Goal: Task Accomplishment & Management: Manage account settings

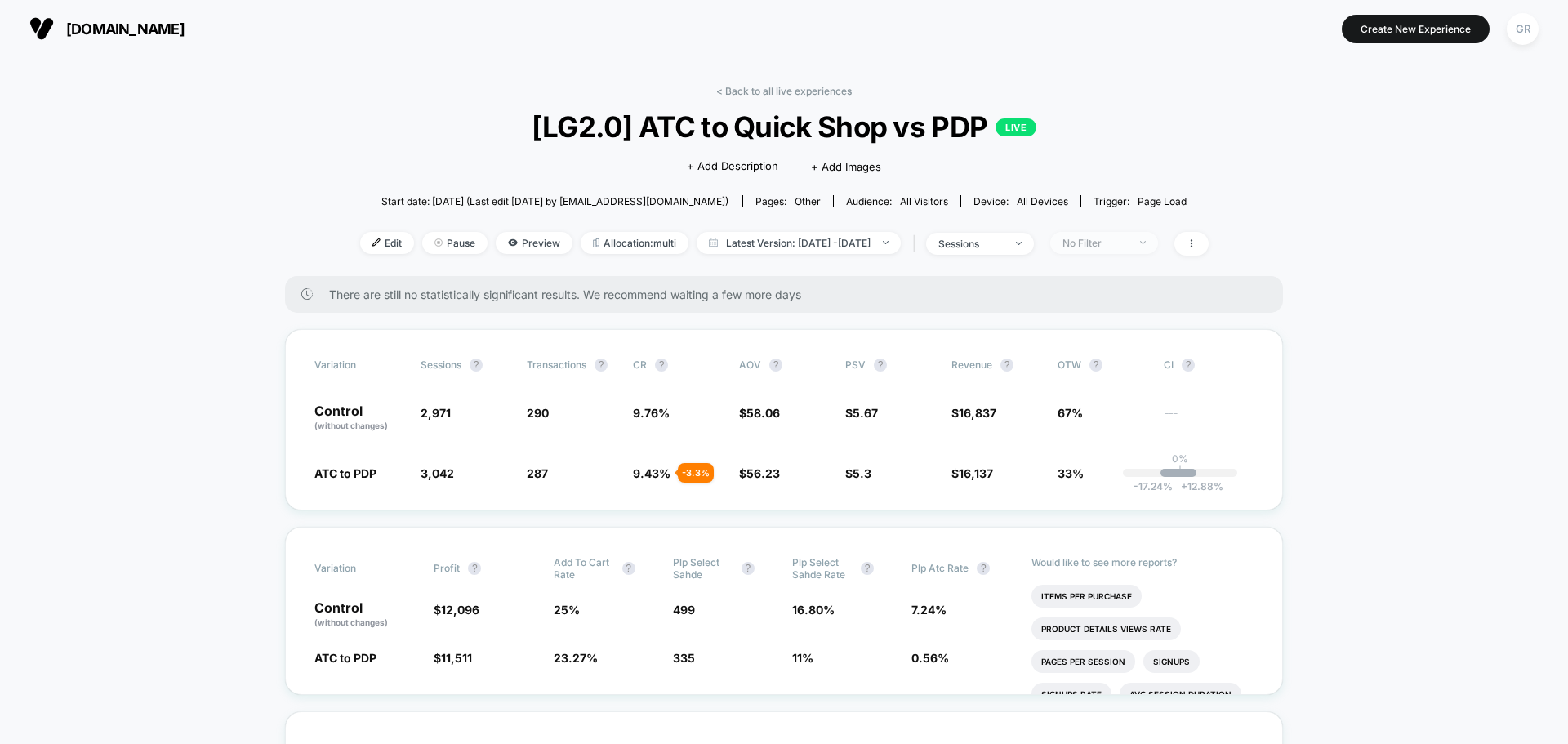
click at [1128, 239] on div "No Filter" at bounding box center [1094, 244] width 66 height 13
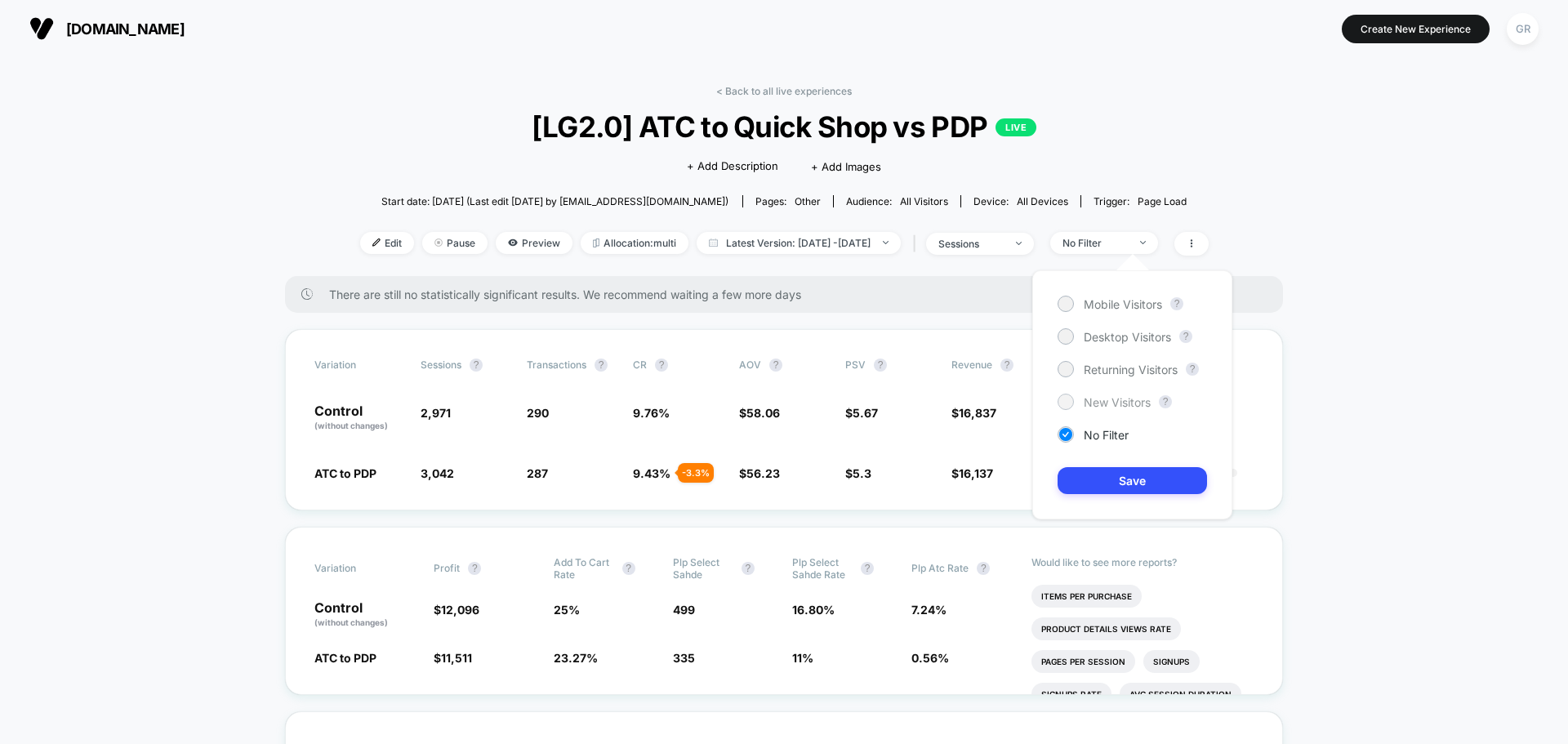
click at [1094, 400] on span "New Visitors" at bounding box center [1117, 402] width 67 height 13
click at [1128, 483] on button "Save" at bounding box center [1132, 481] width 149 height 27
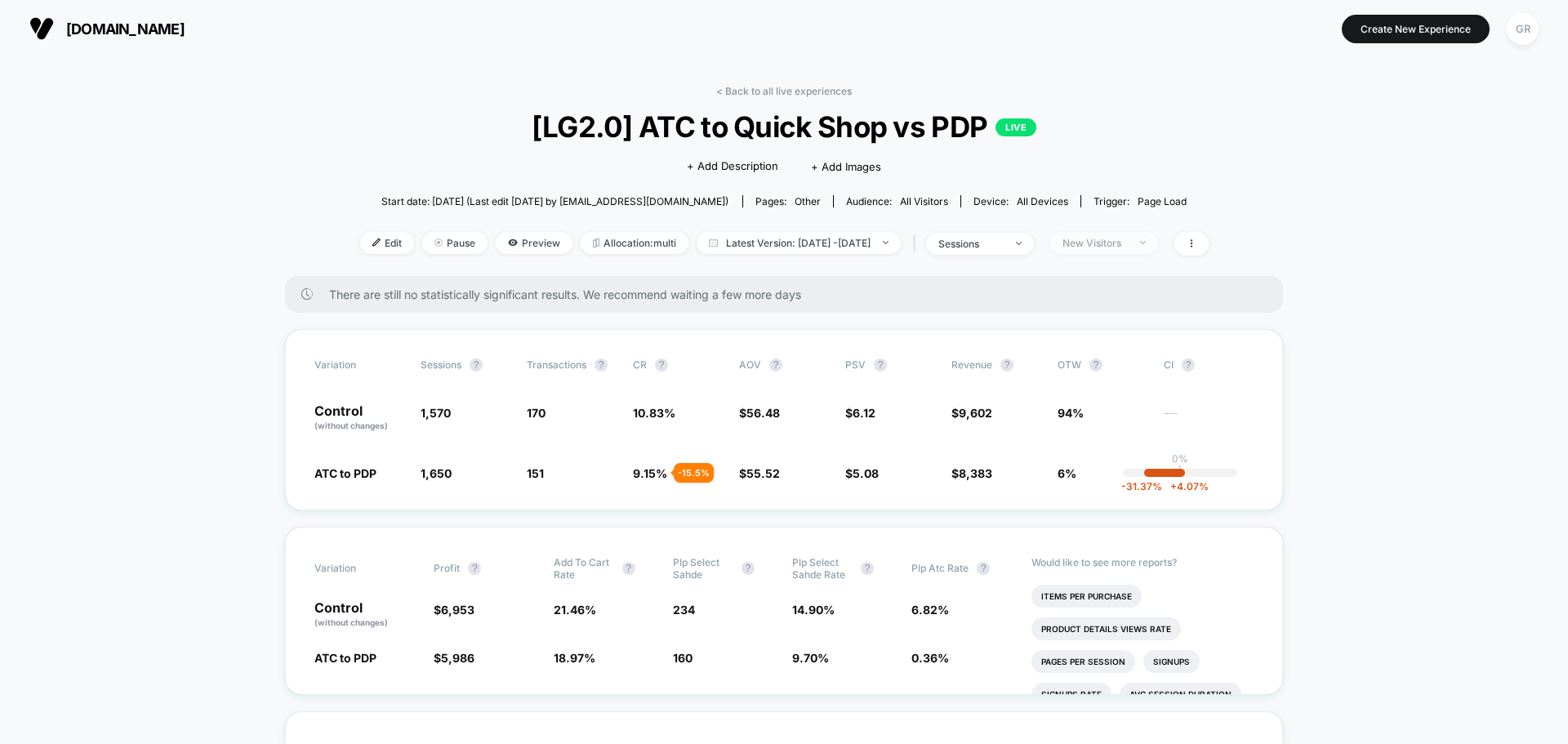
click at [1125, 239] on div "New Visitors" at bounding box center [1094, 244] width 66 height 13
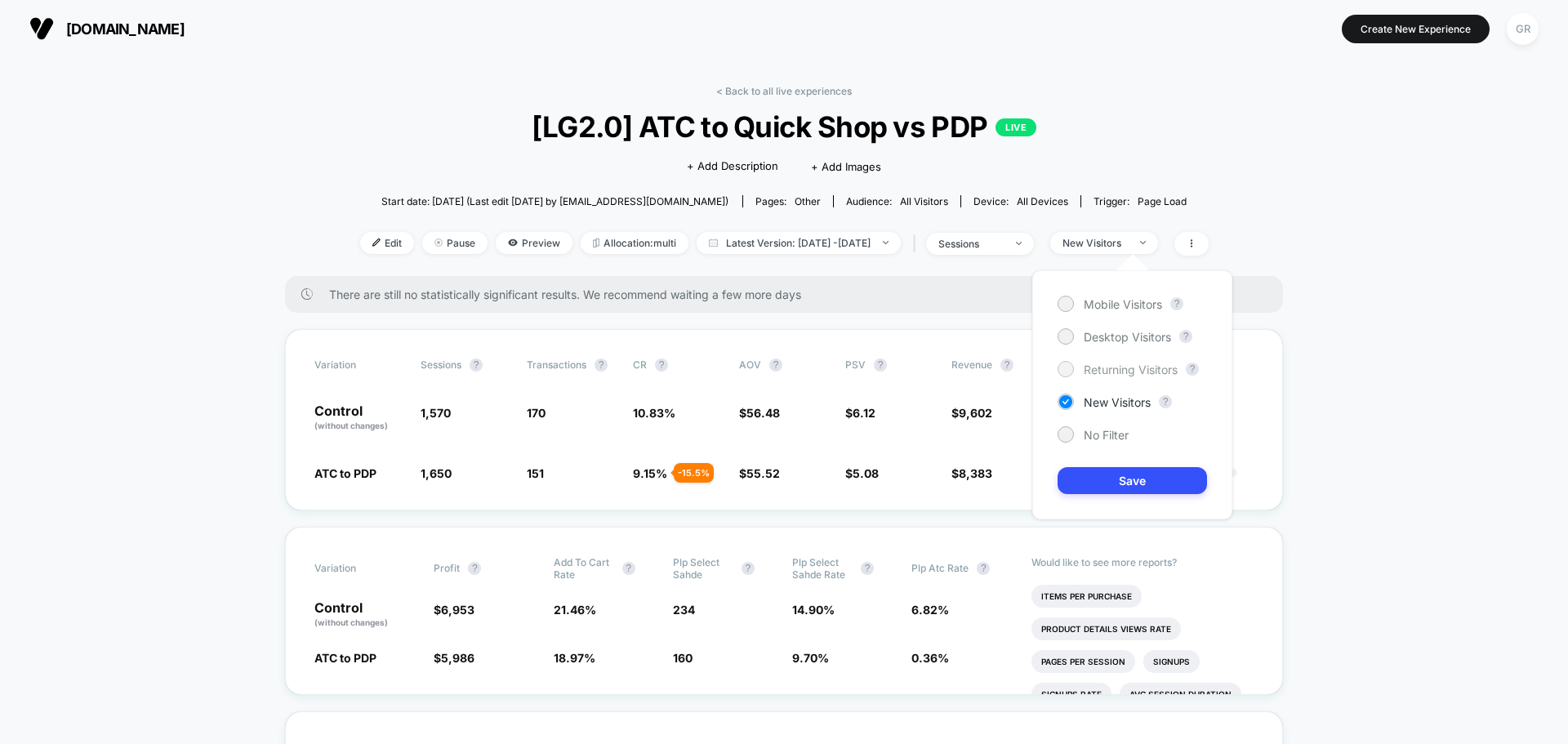
click at [1088, 364] on span "Returning Visitors" at bounding box center [1130, 369] width 94 height 13
click at [1150, 487] on button "Save" at bounding box center [1132, 481] width 149 height 27
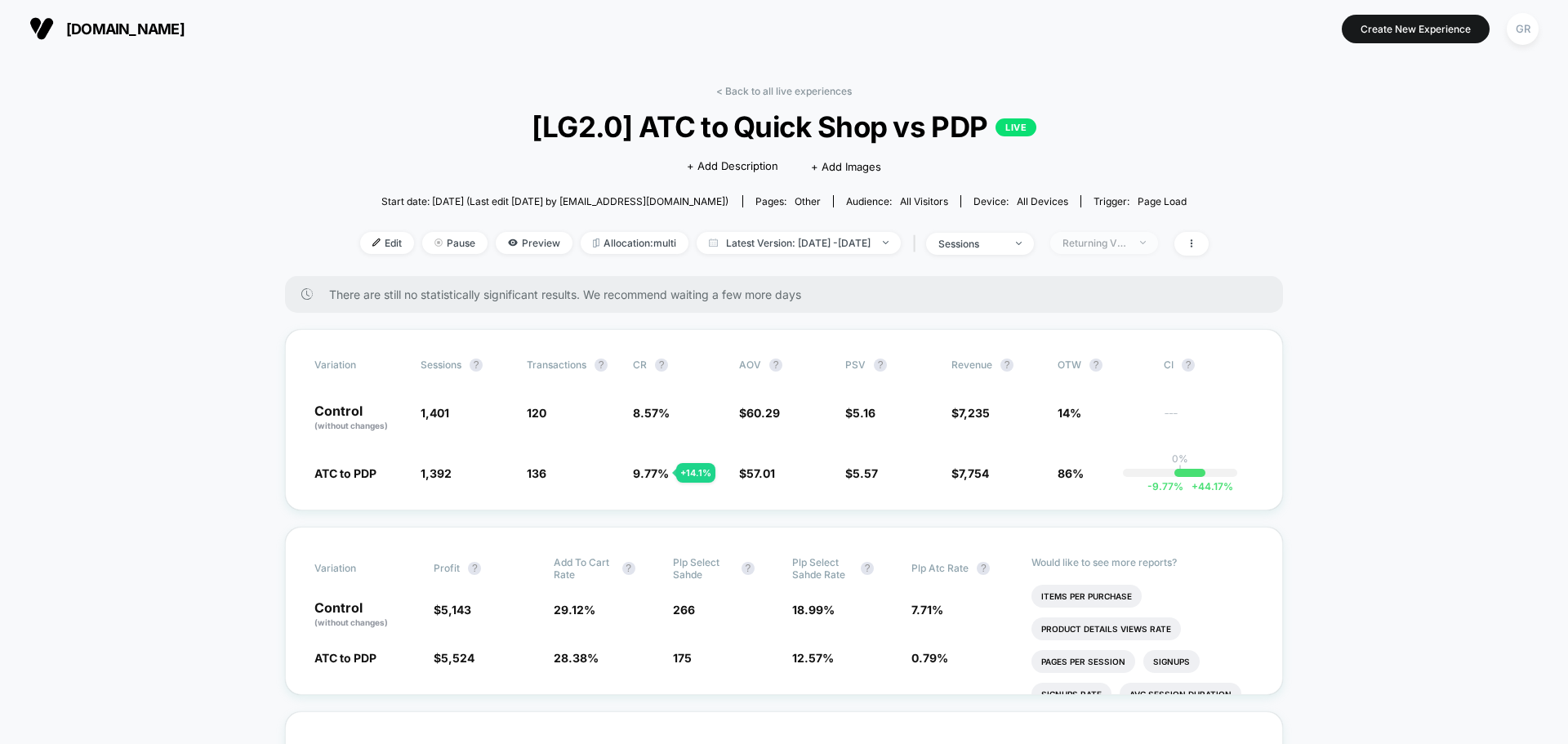
click at [1128, 240] on div "Returning Visitors" at bounding box center [1094, 244] width 66 height 13
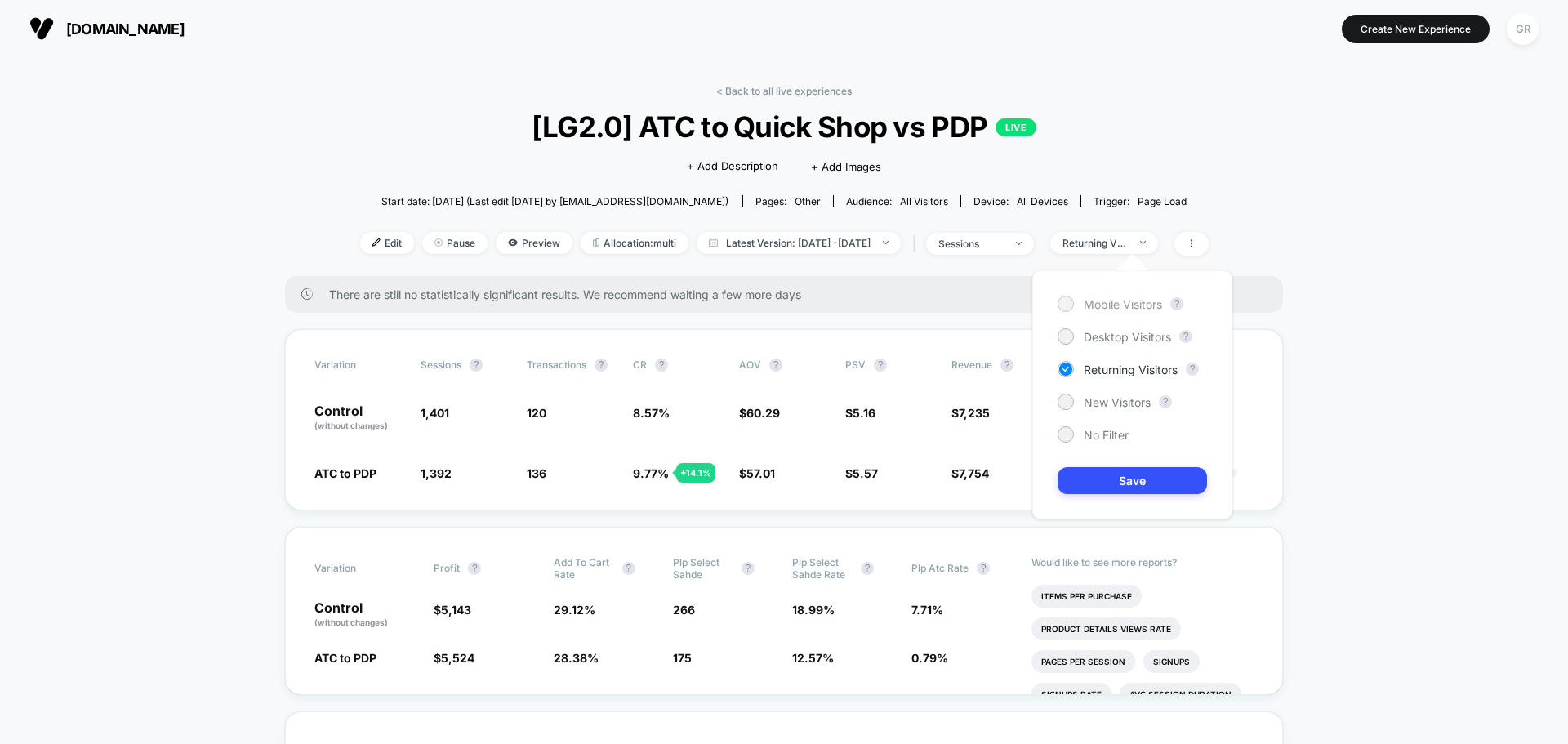
click at [1069, 296] on div at bounding box center [1066, 304] width 16 height 16
click at [1147, 485] on button "Save" at bounding box center [1132, 481] width 149 height 27
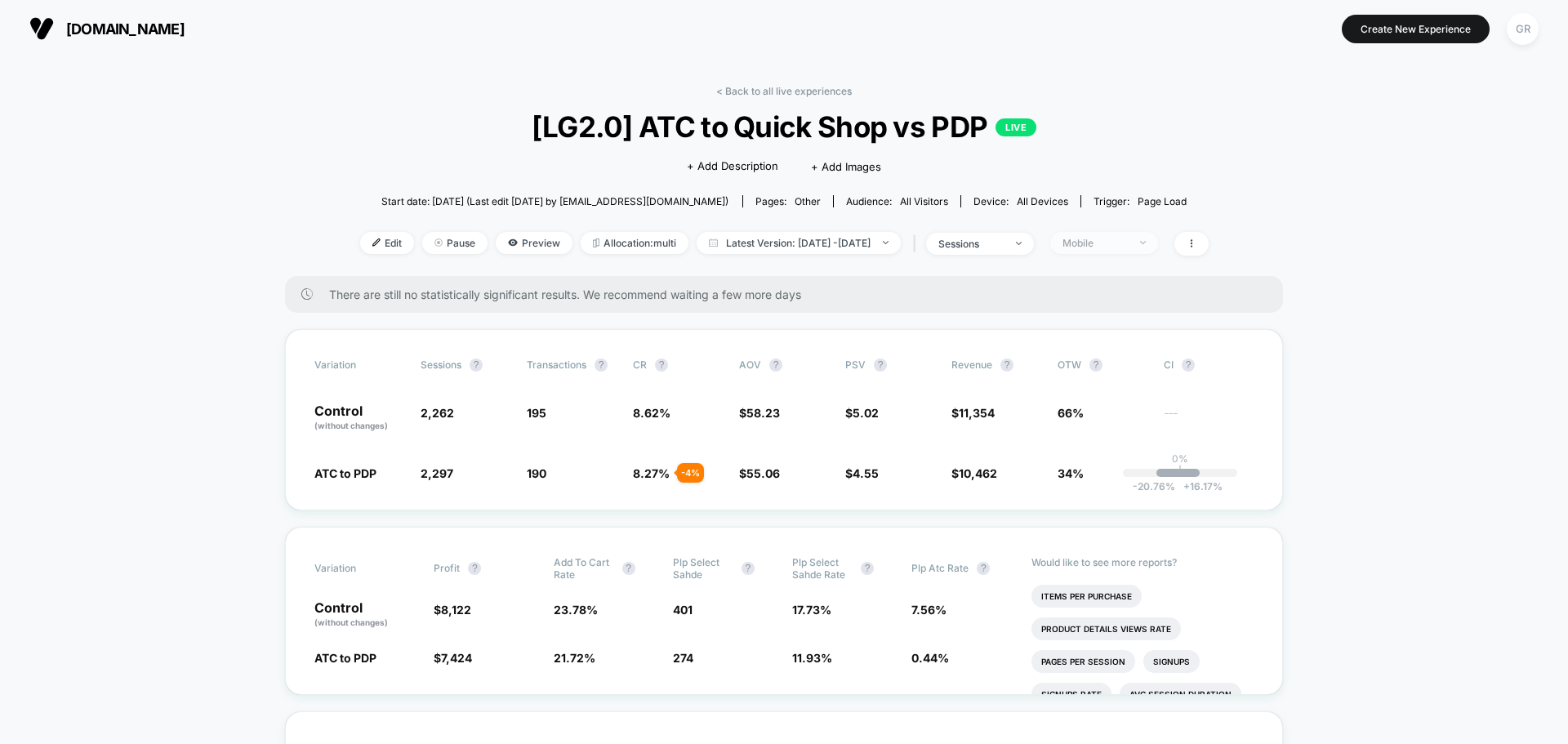
click at [1128, 246] on div "Mobile" at bounding box center [1094, 244] width 66 height 13
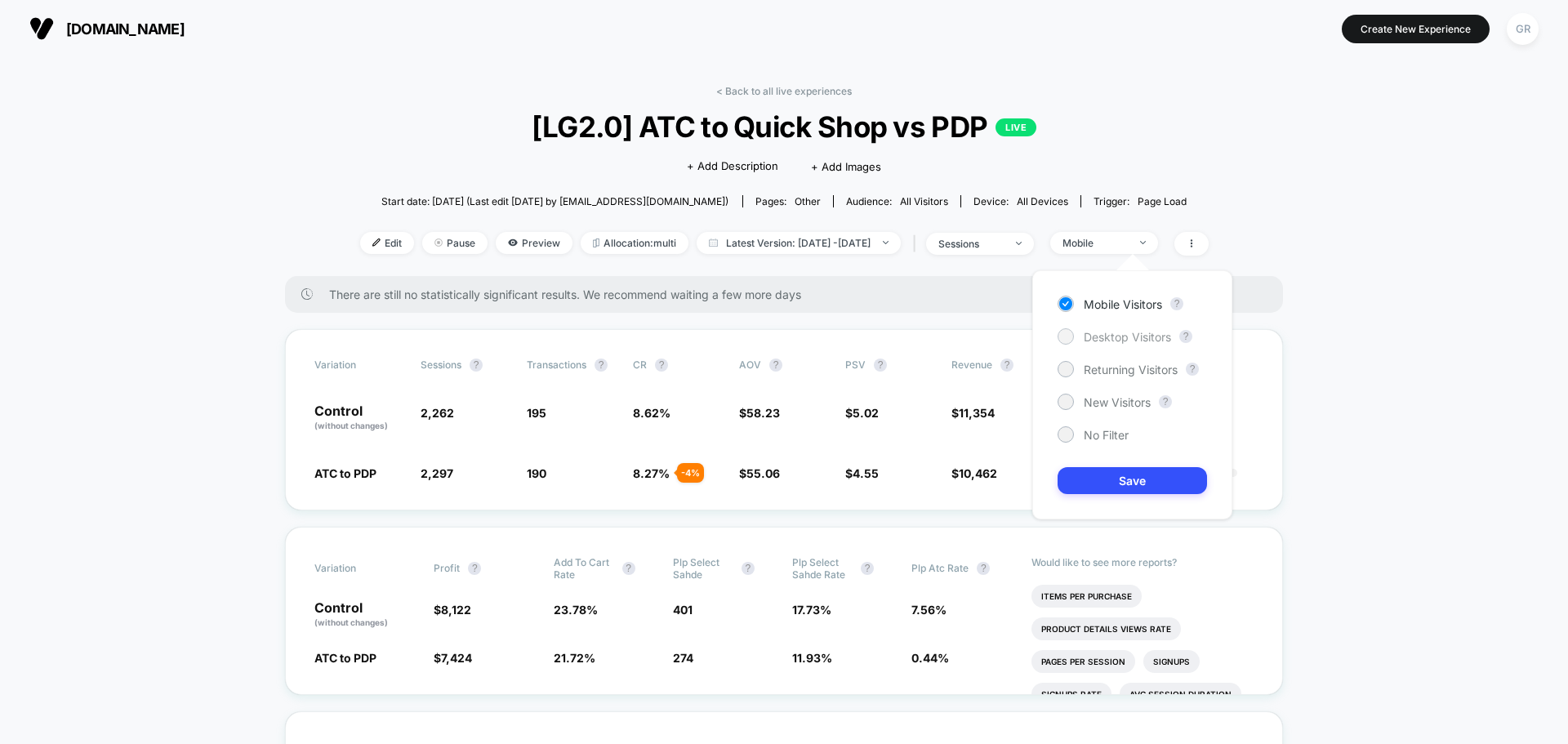
click at [1084, 341] on span "Desktop Visitors" at bounding box center [1127, 336] width 87 height 13
click at [1143, 475] on button "Save" at bounding box center [1132, 481] width 149 height 27
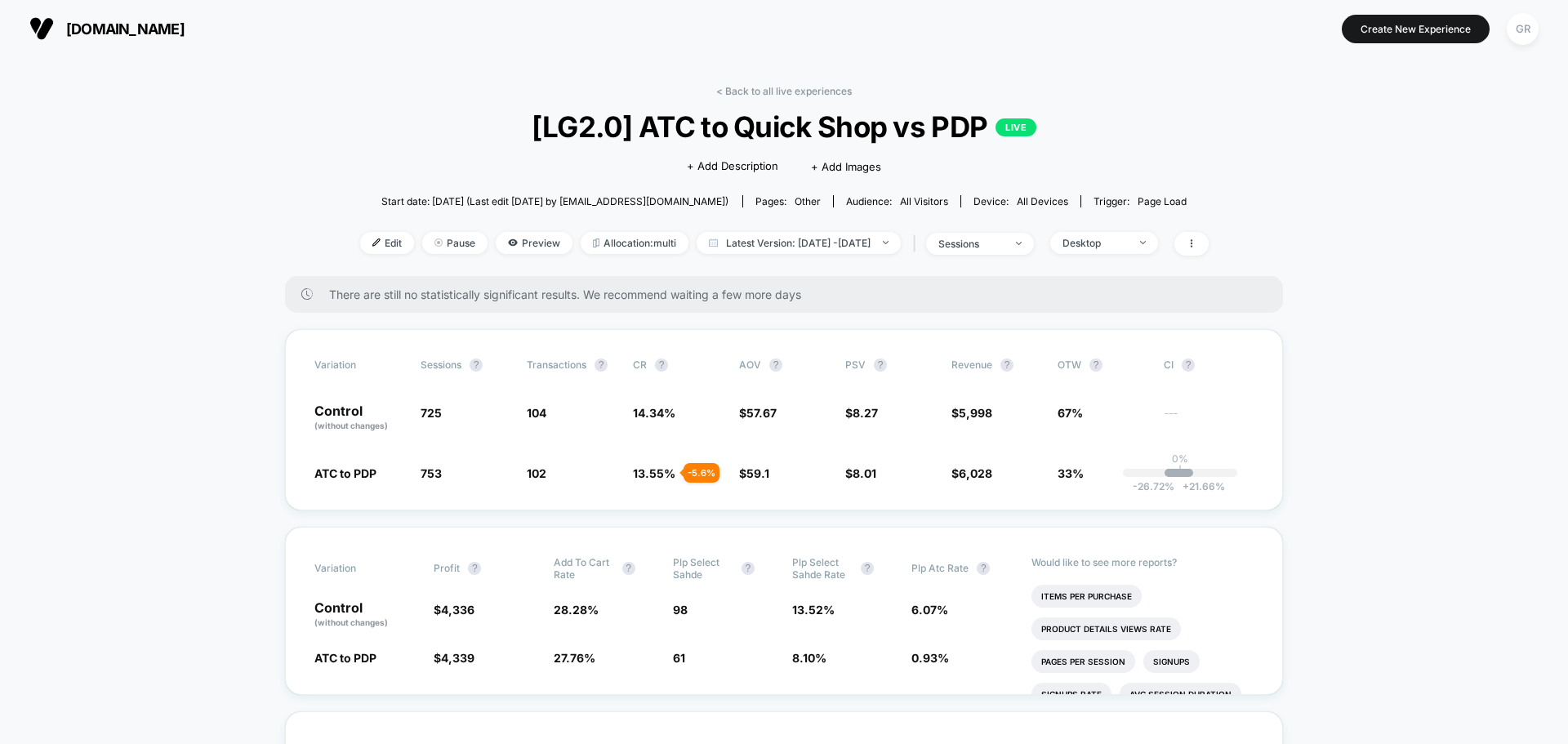
click at [1130, 228] on div "< Back to all live experiences [LG2.0] ATC to Quick Shop vs PDP LIVE Click to e…" at bounding box center [784, 181] width 848 height 191
click at [1133, 235] on span "Desktop" at bounding box center [1104, 243] width 108 height 22
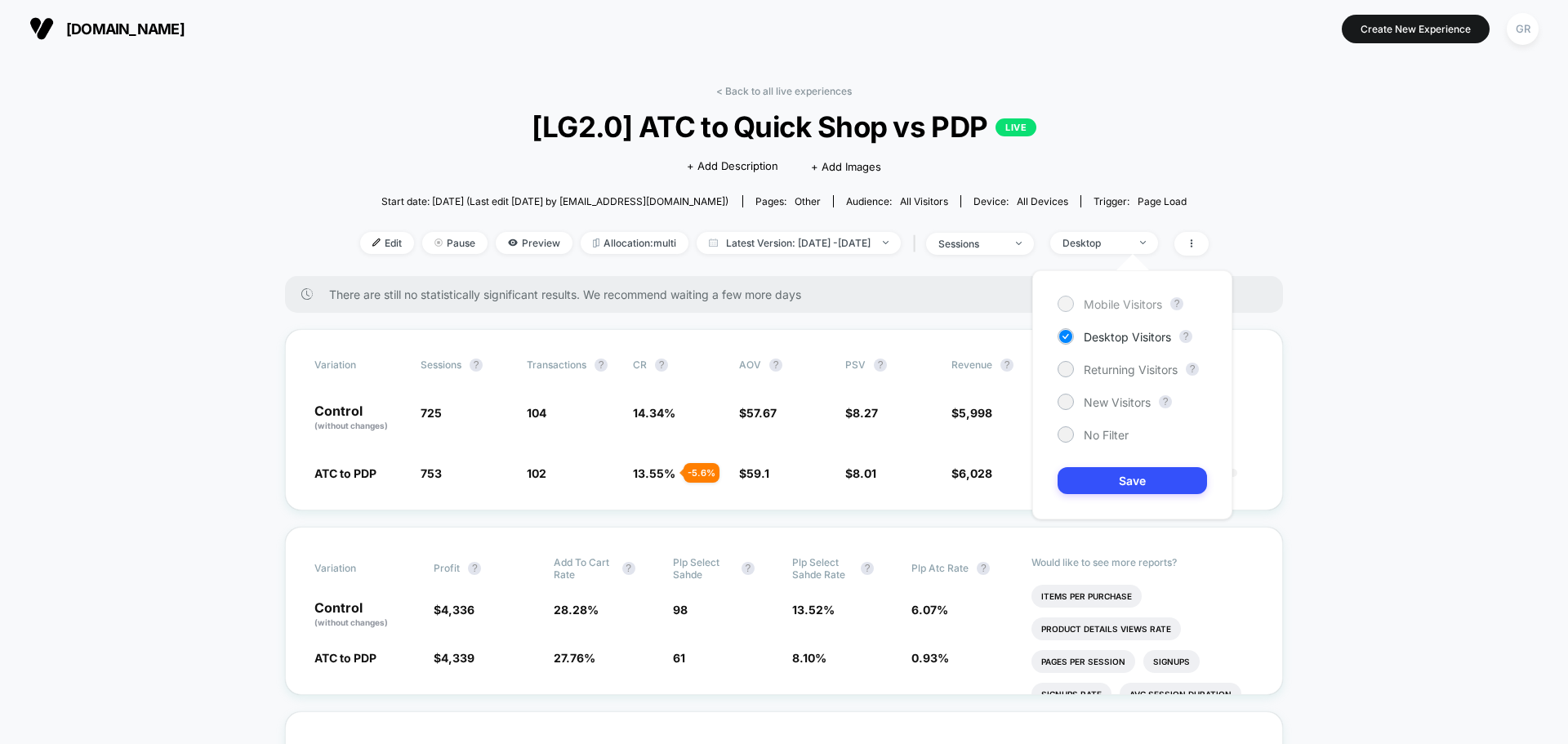
click at [1127, 306] on span "Mobile Visitors" at bounding box center [1122, 304] width 78 height 13
click at [1155, 485] on button "Save" at bounding box center [1132, 481] width 149 height 27
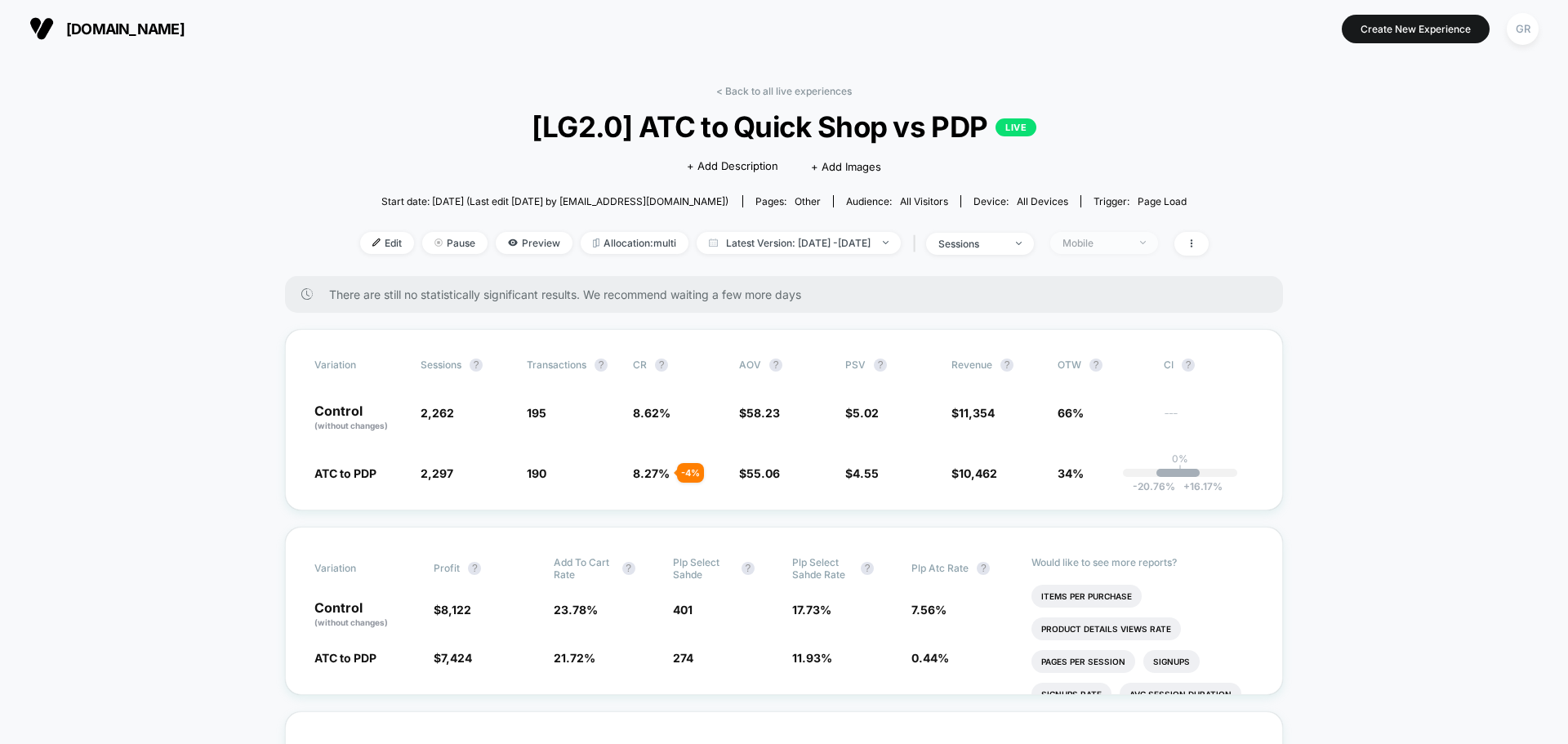
click at [1128, 238] on div "Mobile" at bounding box center [1094, 244] width 66 height 13
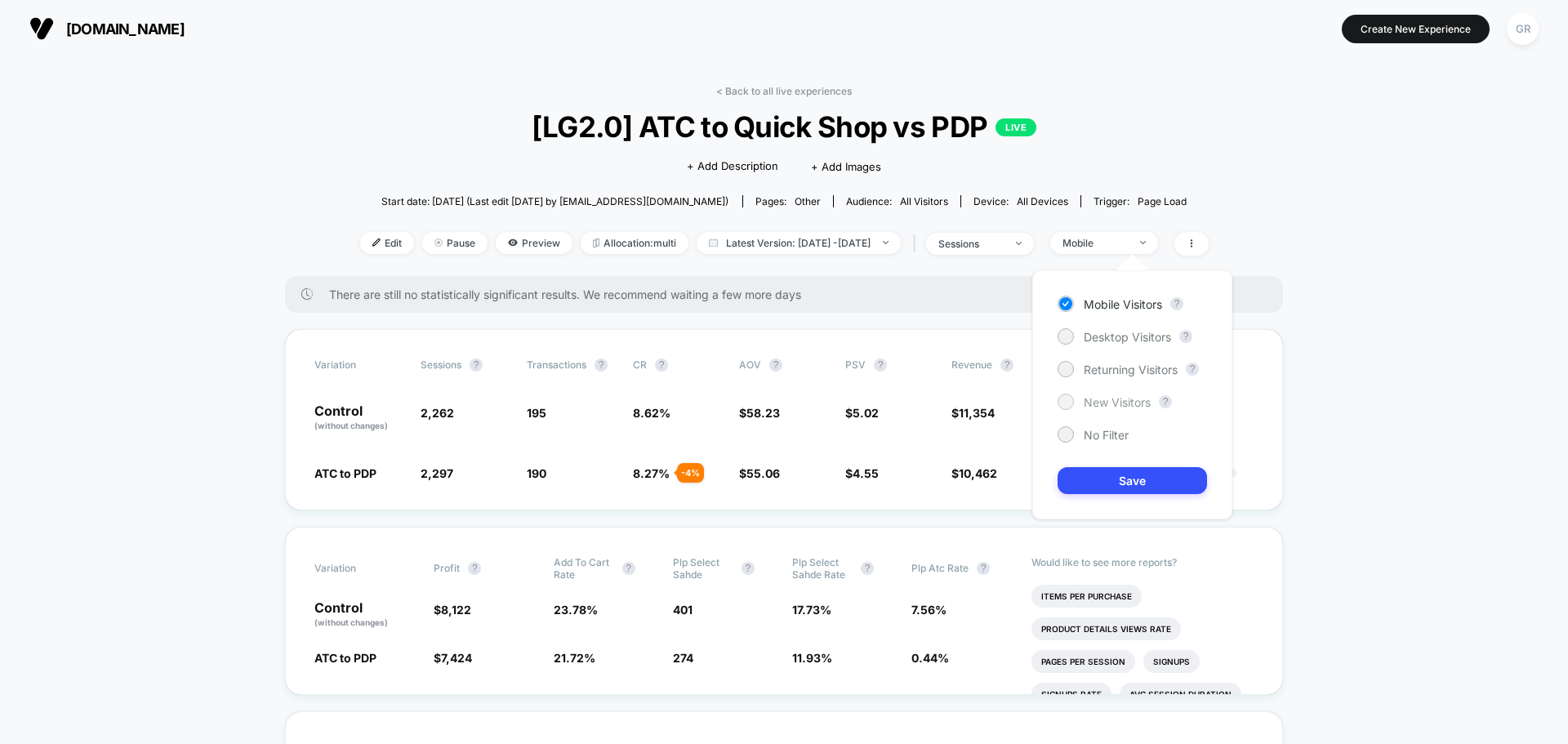
click at [1093, 394] on div "Mobile Visitors ? Desktop Visitors ? Returning Visitors ? New Visitors ? No Fil…" at bounding box center [1132, 394] width 200 height 249
click at [1092, 400] on span "New Visitors" at bounding box center [1117, 402] width 67 height 13
click at [1107, 363] on span "Returning Visitors" at bounding box center [1130, 369] width 94 height 13
click at [1154, 484] on button "Save" at bounding box center [1132, 481] width 149 height 27
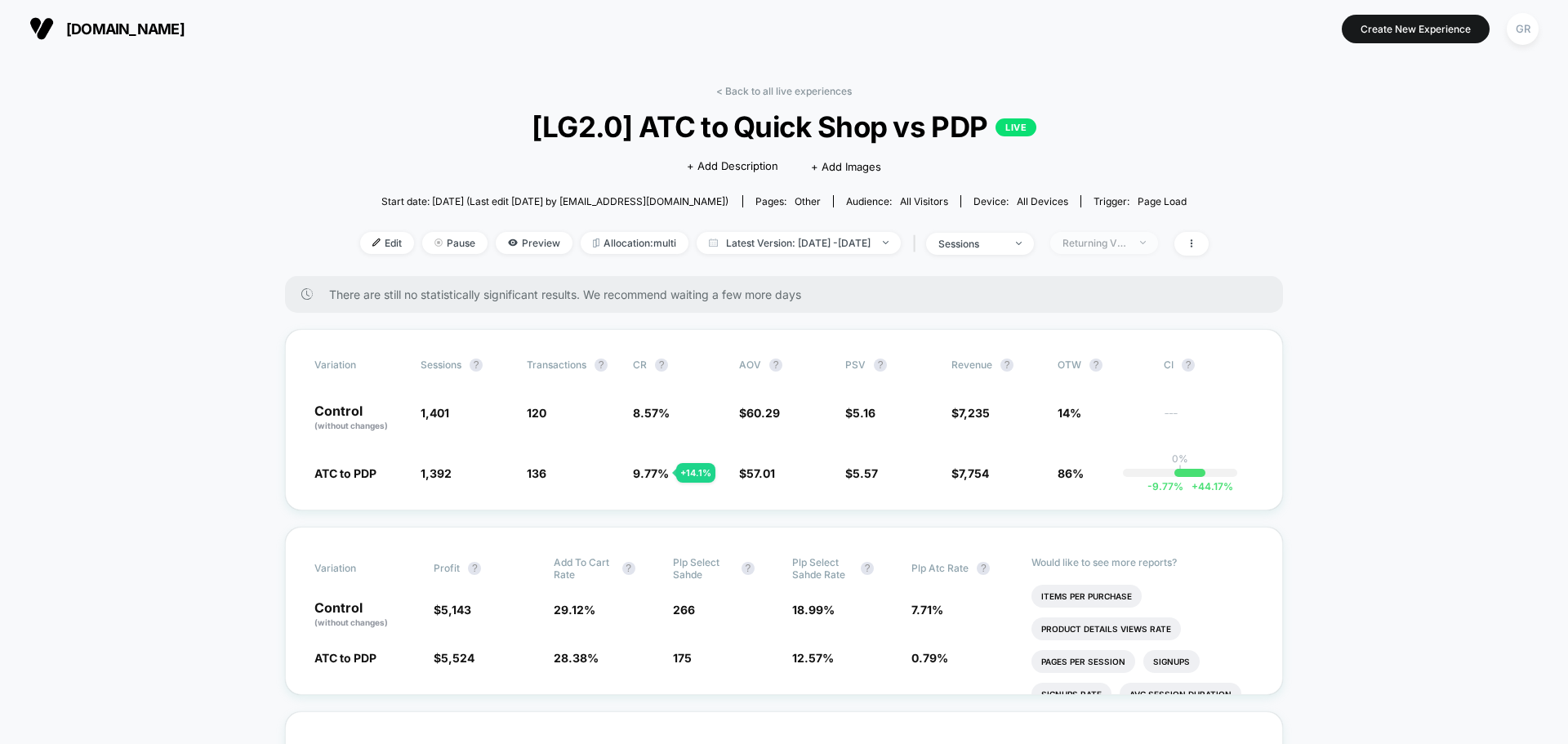
click at [1121, 244] on div "Returning Visitors" at bounding box center [1094, 244] width 66 height 13
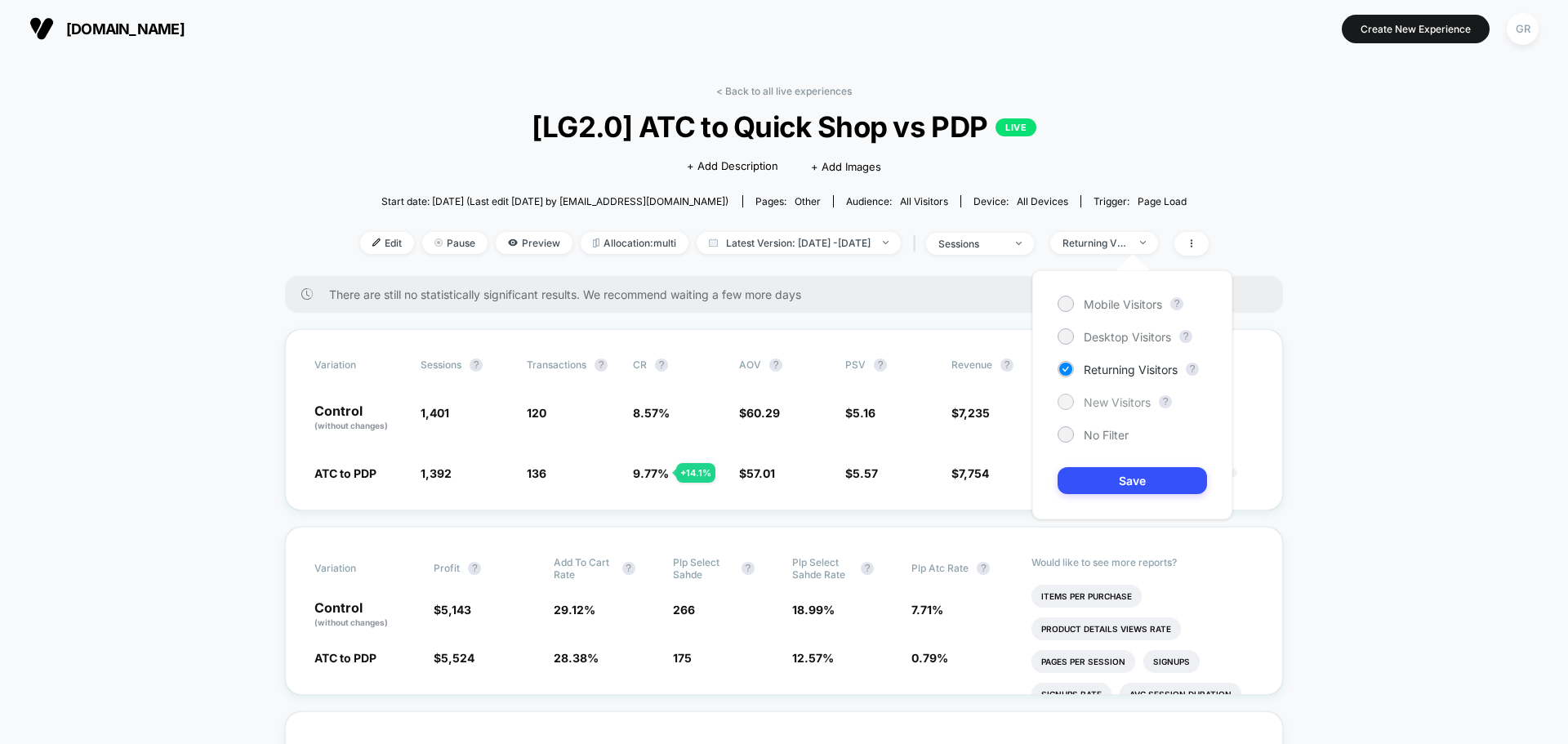
click at [1084, 403] on span "New Visitors" at bounding box center [1117, 402] width 67 height 13
click at [1132, 488] on button "Save" at bounding box center [1132, 481] width 149 height 27
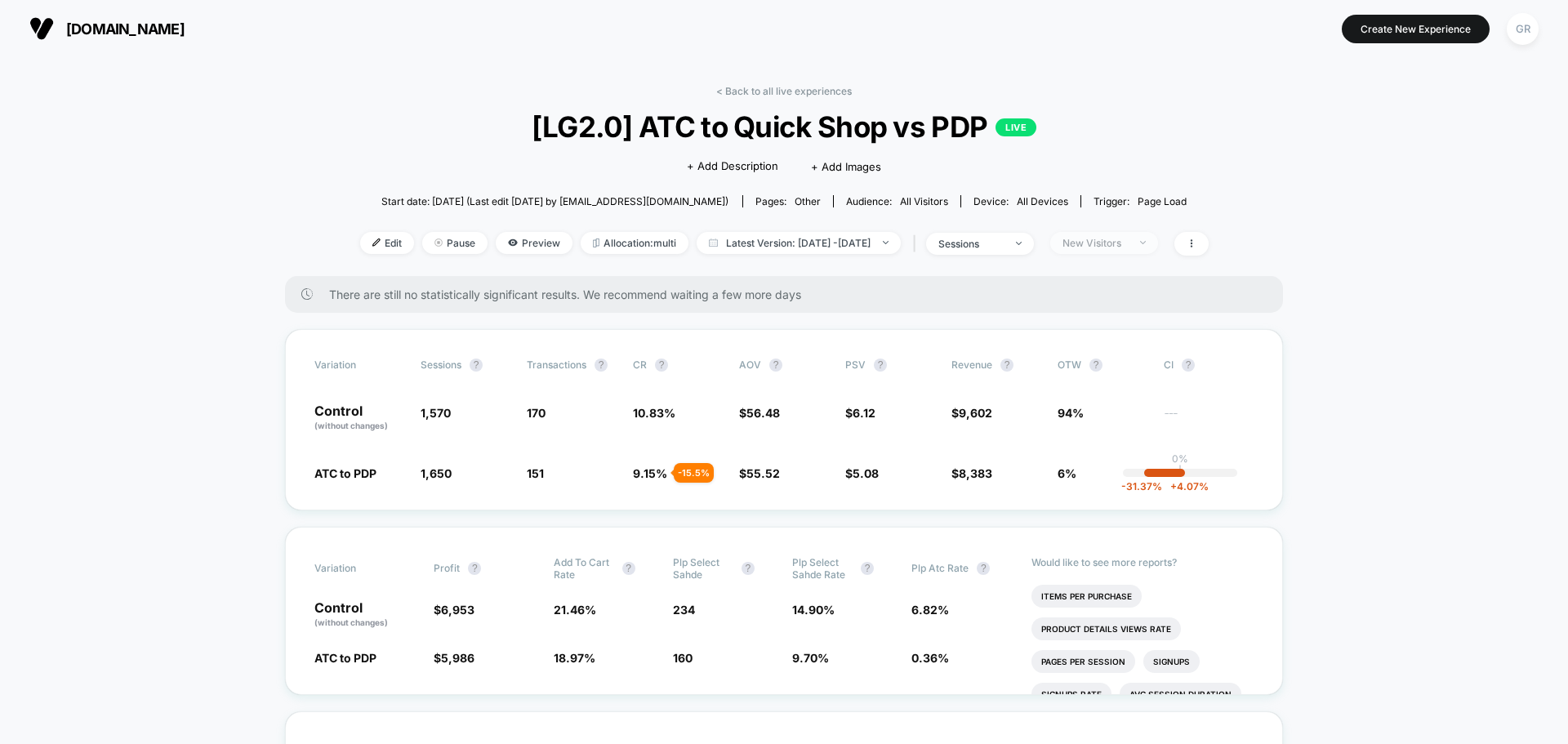
click at [1128, 243] on div "New Visitors" at bounding box center [1094, 244] width 66 height 13
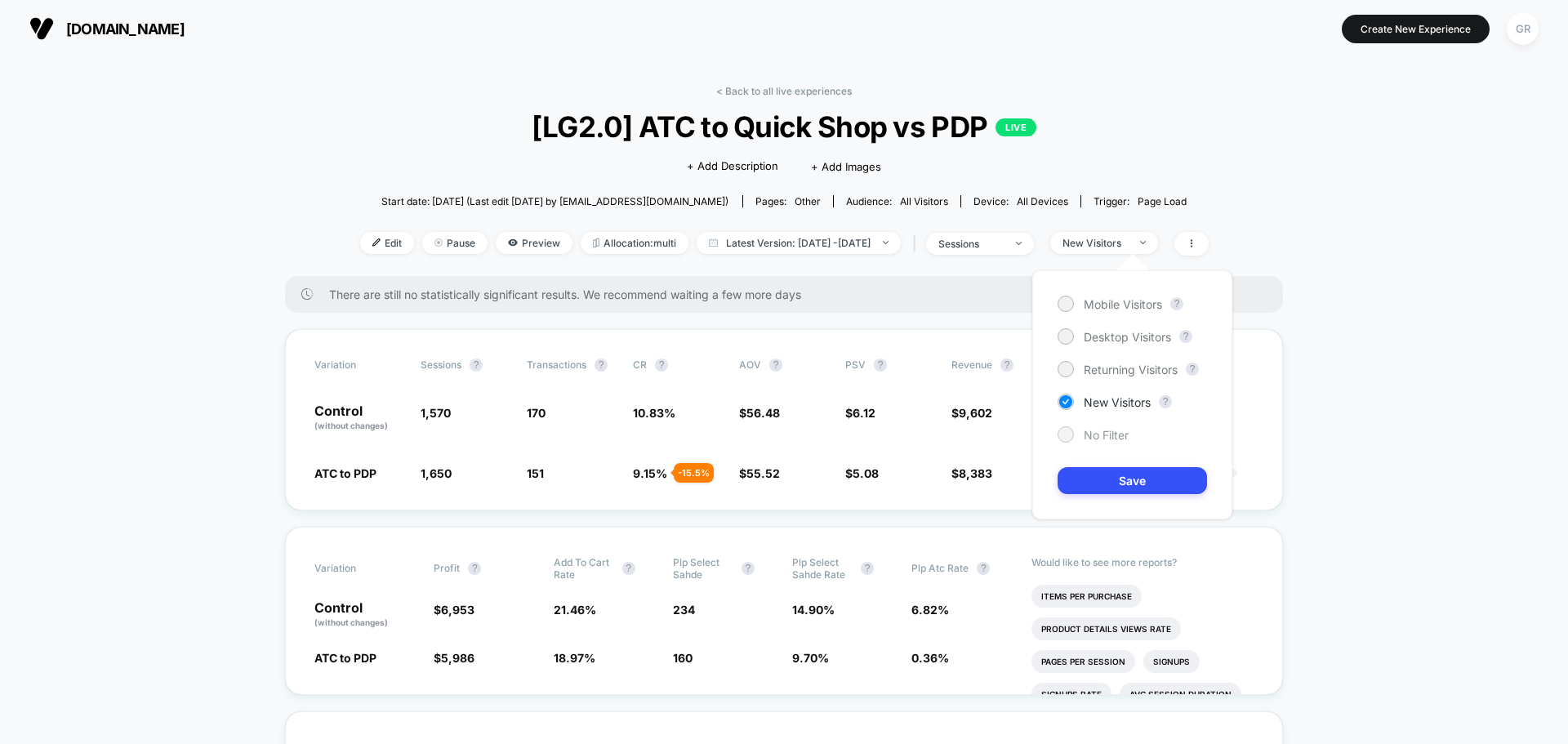
click at [1082, 434] on div "No Filter" at bounding box center [1093, 434] width 71 height 16
click at [1153, 483] on button "Save" at bounding box center [1132, 481] width 149 height 27
